Goal: Task Accomplishment & Management: Complete application form

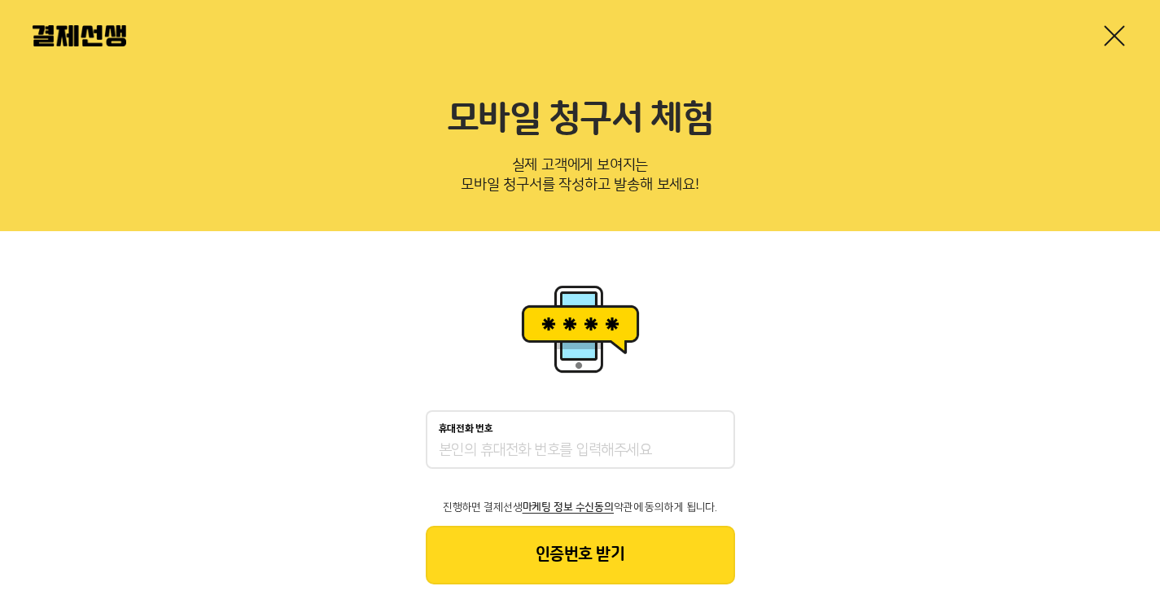
scroll to position [38, 0]
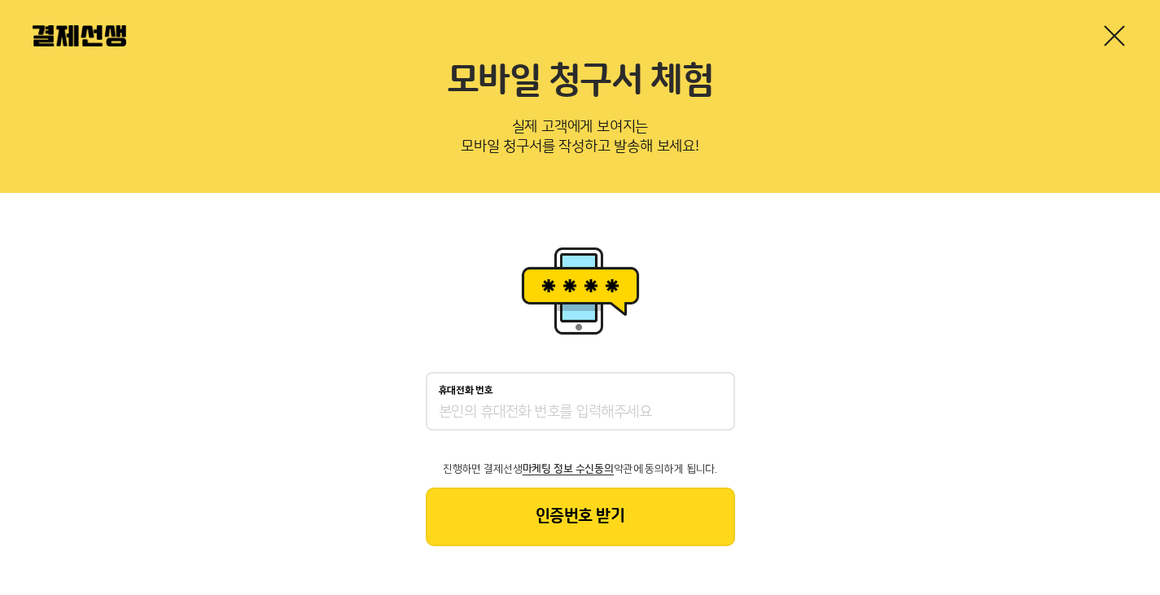
click at [556, 385] on div "휴대전화 번호" at bounding box center [580, 390] width 283 height 11
click at [556, 403] on input "휴대전화 번호" at bounding box center [580, 413] width 283 height 20
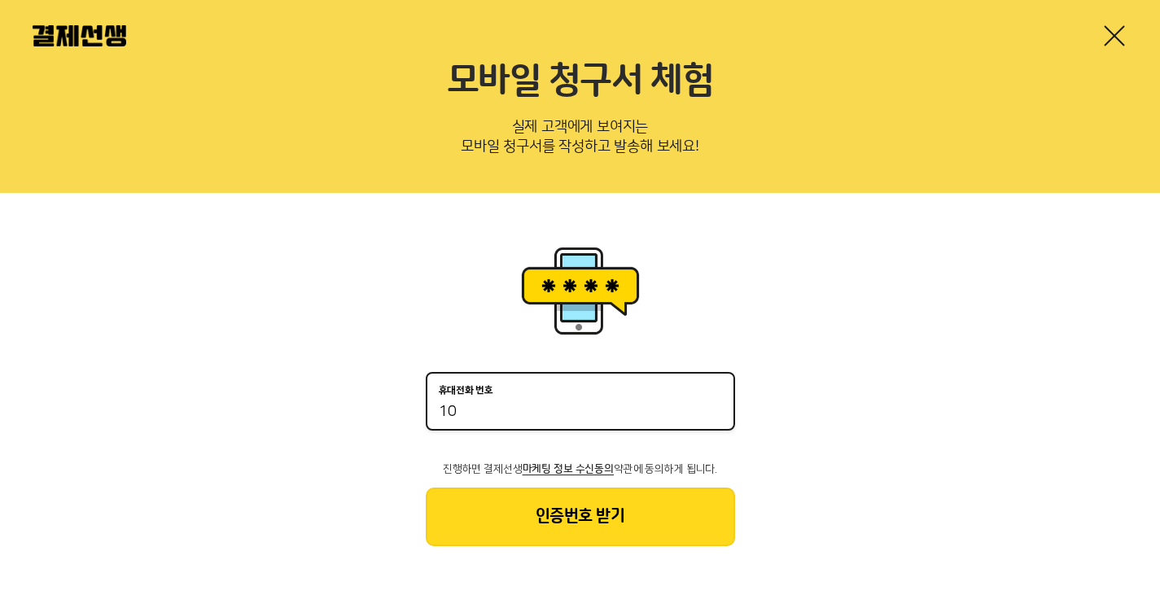
type input "1"
type input "01028558208"
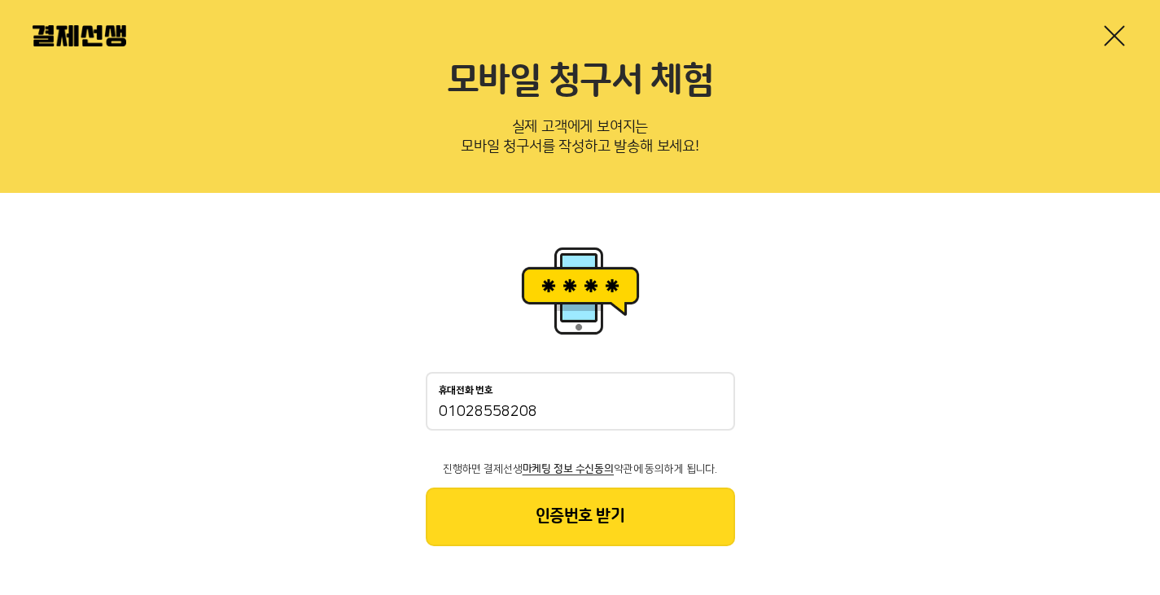
click at [661, 524] on button "인증번호 받기" at bounding box center [580, 516] width 309 height 59
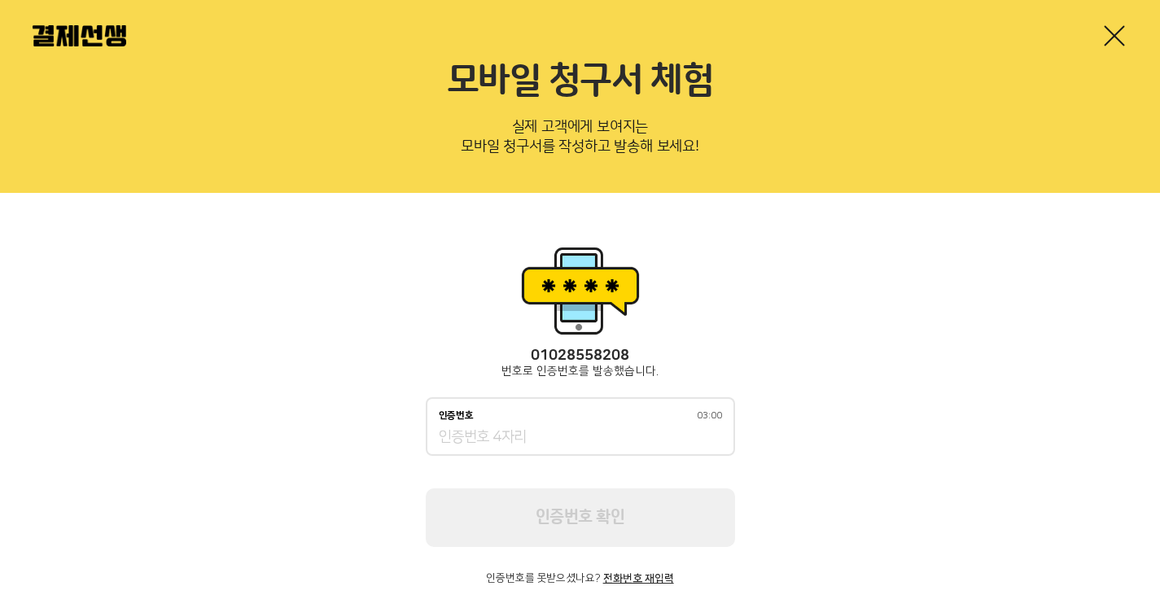
scroll to position [76, 0]
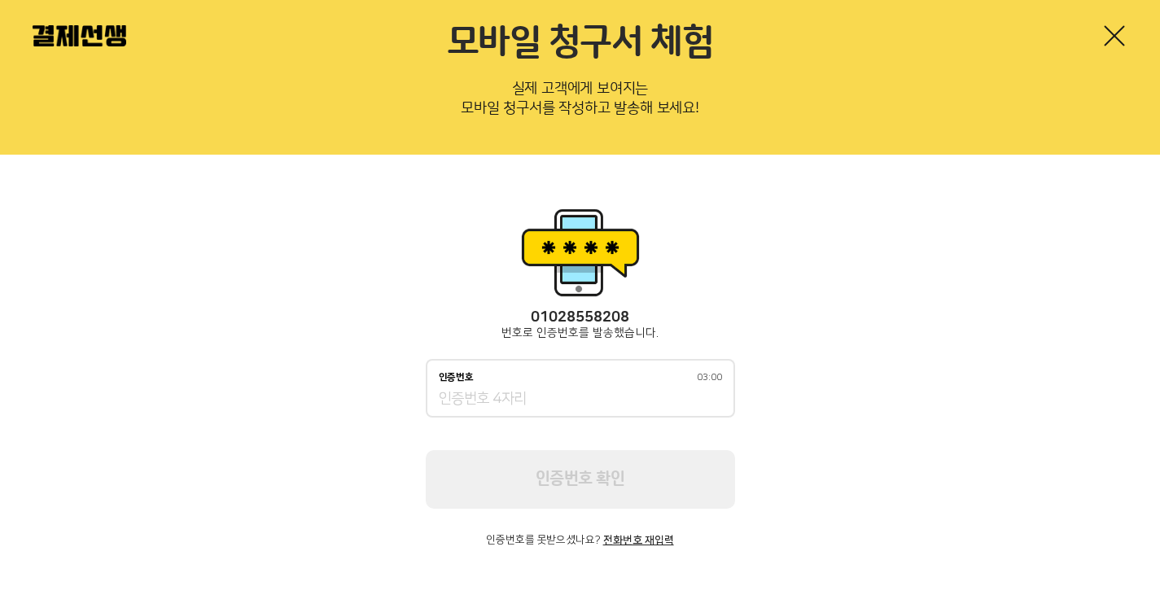
click at [561, 415] on div "인증번호 03:00" at bounding box center [580, 388] width 309 height 59
click at [562, 409] on div "인증번호 02:59" at bounding box center [580, 388] width 309 height 59
click at [568, 403] on input "인증번호 02:58" at bounding box center [580, 400] width 283 height 20
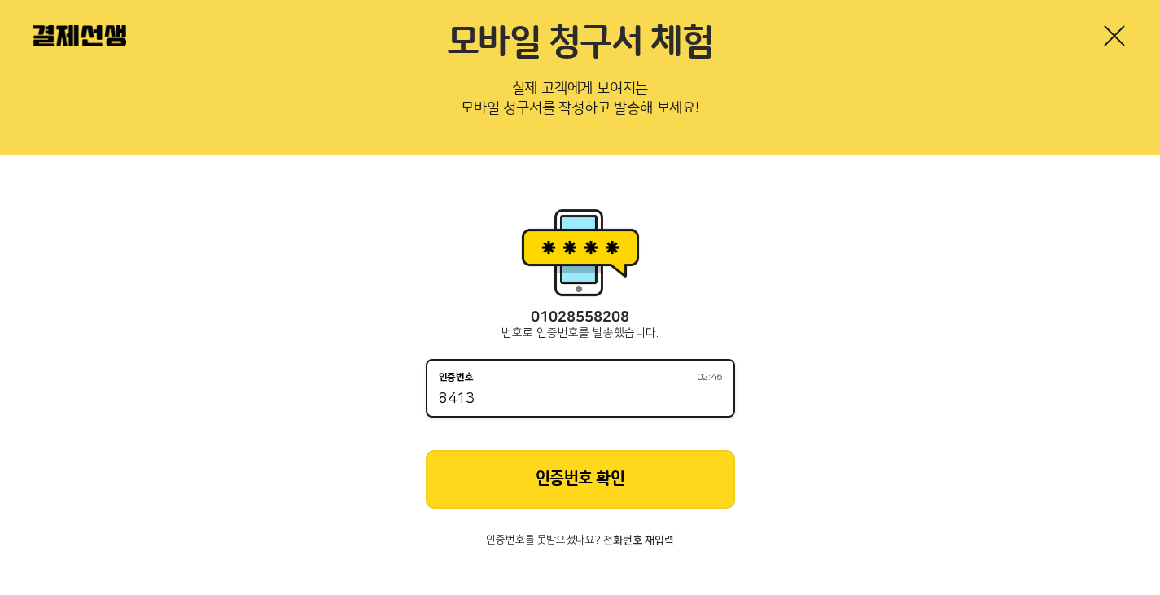
type input "8413"
click at [591, 458] on button "인증번호 확인" at bounding box center [580, 479] width 309 height 59
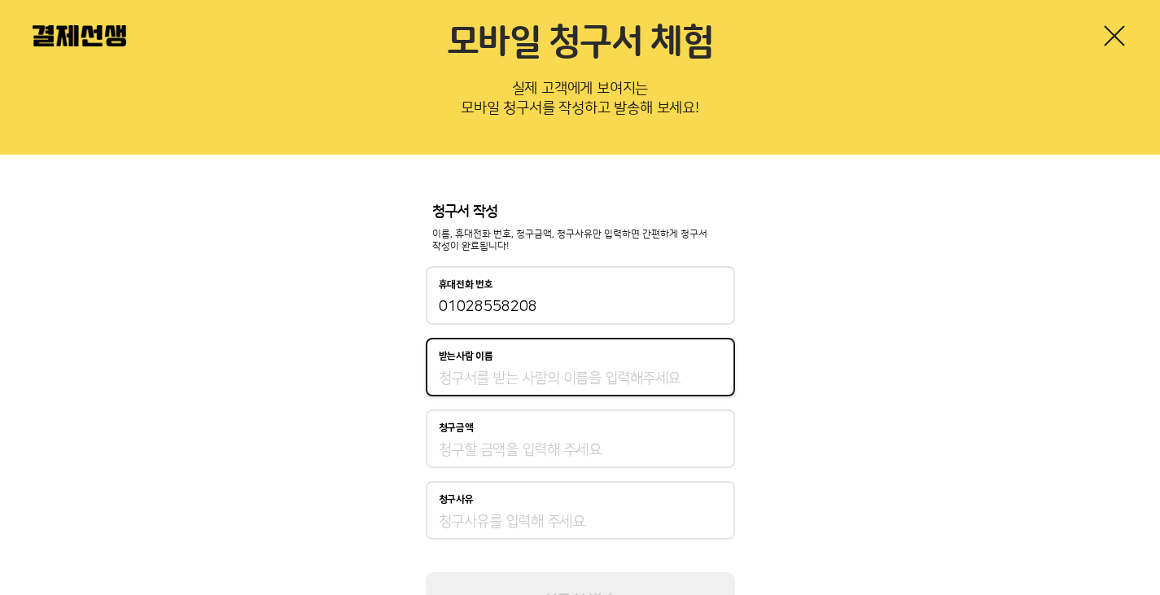
click at [577, 372] on input "받는사람 이름" at bounding box center [580, 379] width 283 height 20
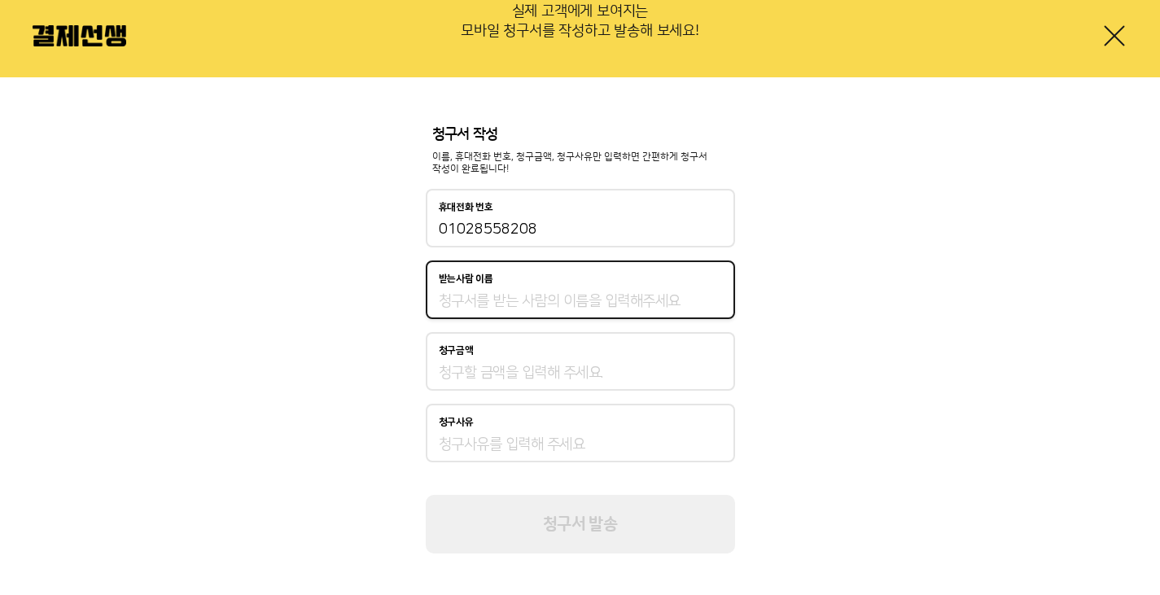
scroll to position [161, 0]
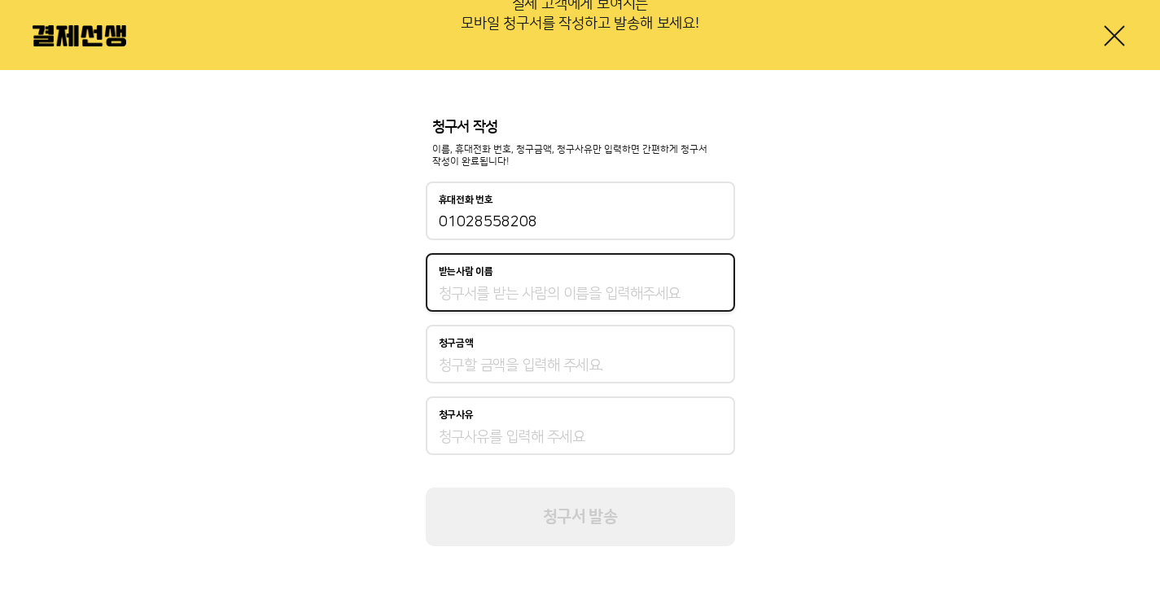
type input "q"
type input "[PERSON_NAME]"
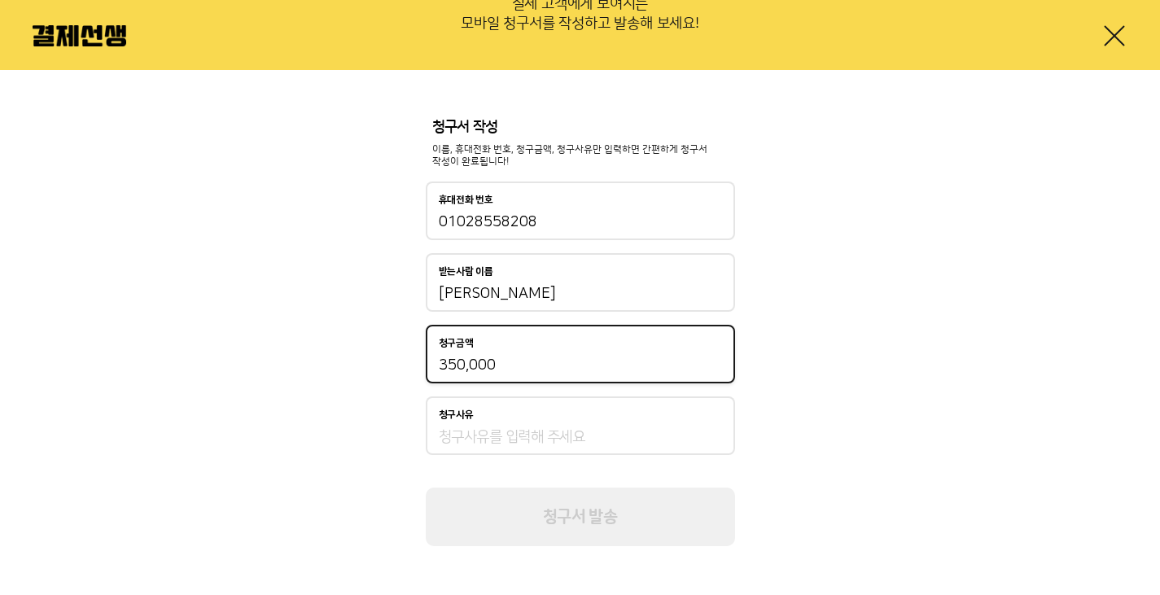
type input "350,000"
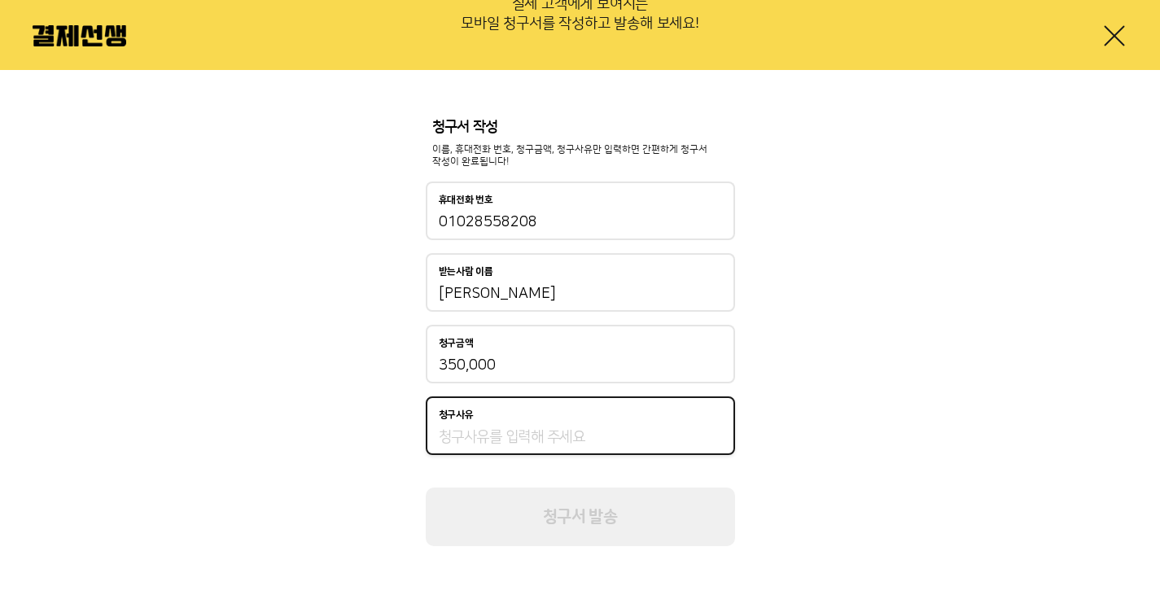
type input "ㅇ"
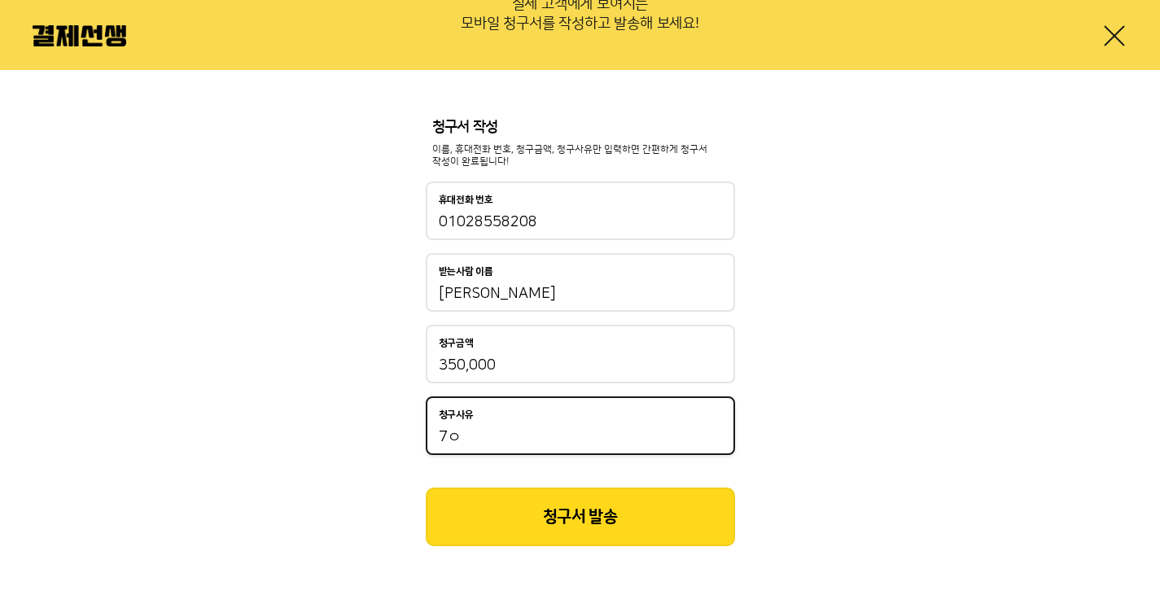
type input "7"
type input "상담비"
click at [635, 531] on button "청구서 발송" at bounding box center [580, 516] width 309 height 59
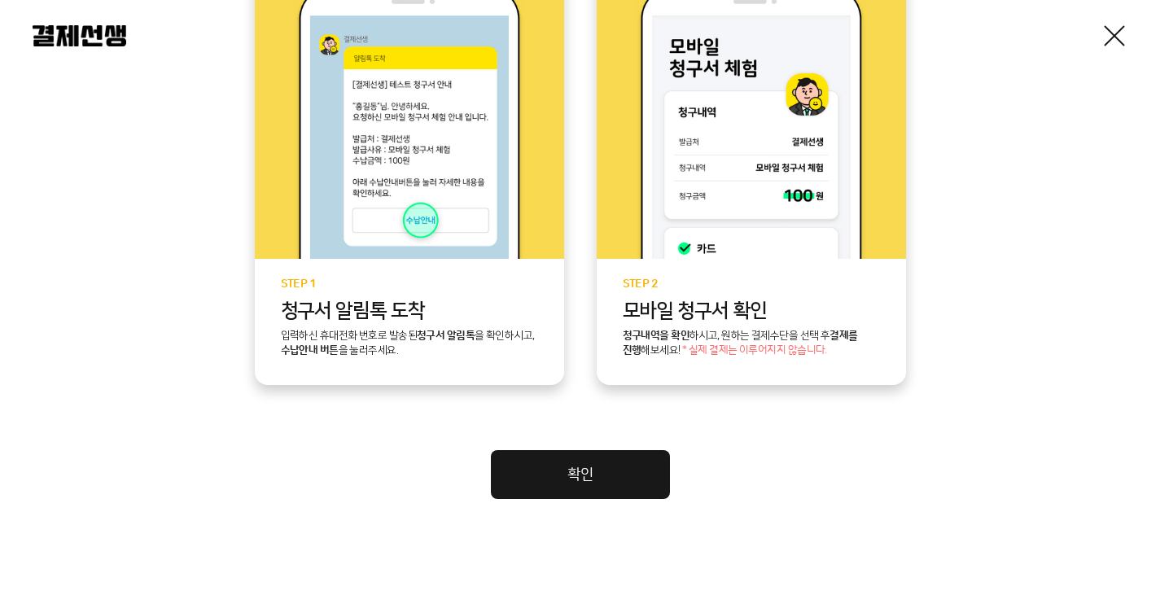
scroll to position [440, 0]
